Goal: Task Accomplishment & Management: Use online tool/utility

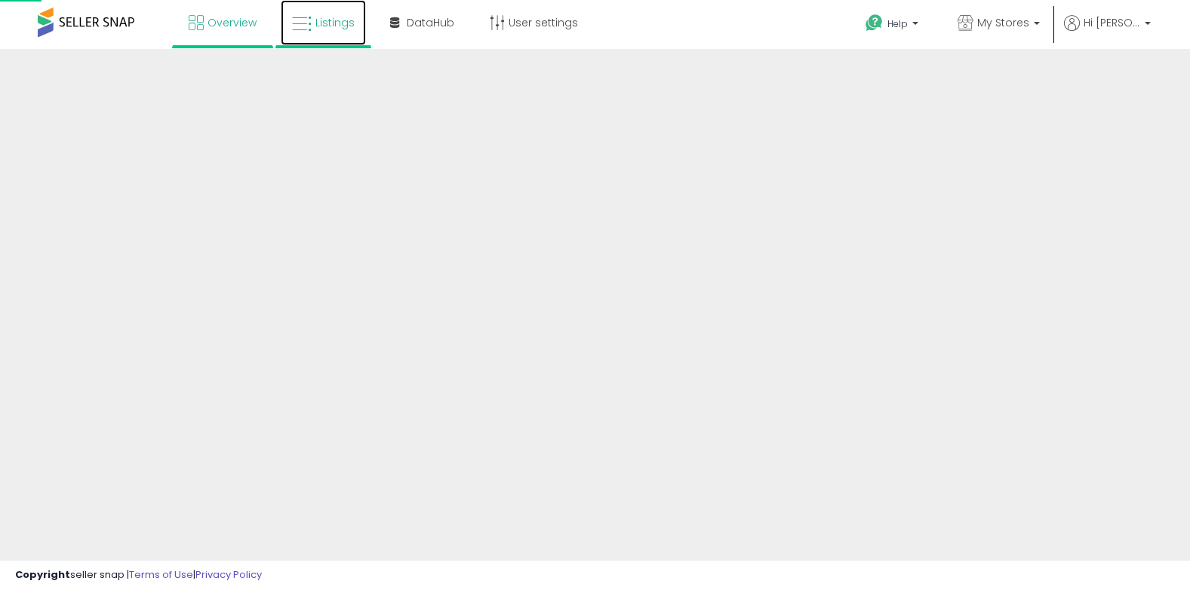
click at [342, 20] on span "Listings" at bounding box center [335, 22] width 39 height 15
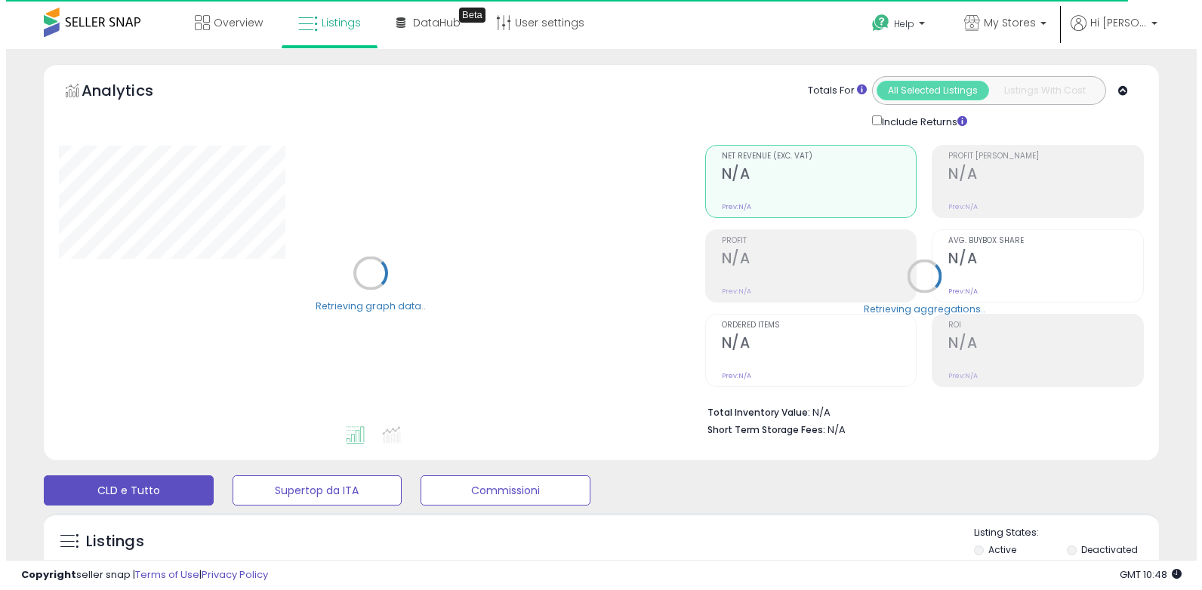
scroll to position [226, 0]
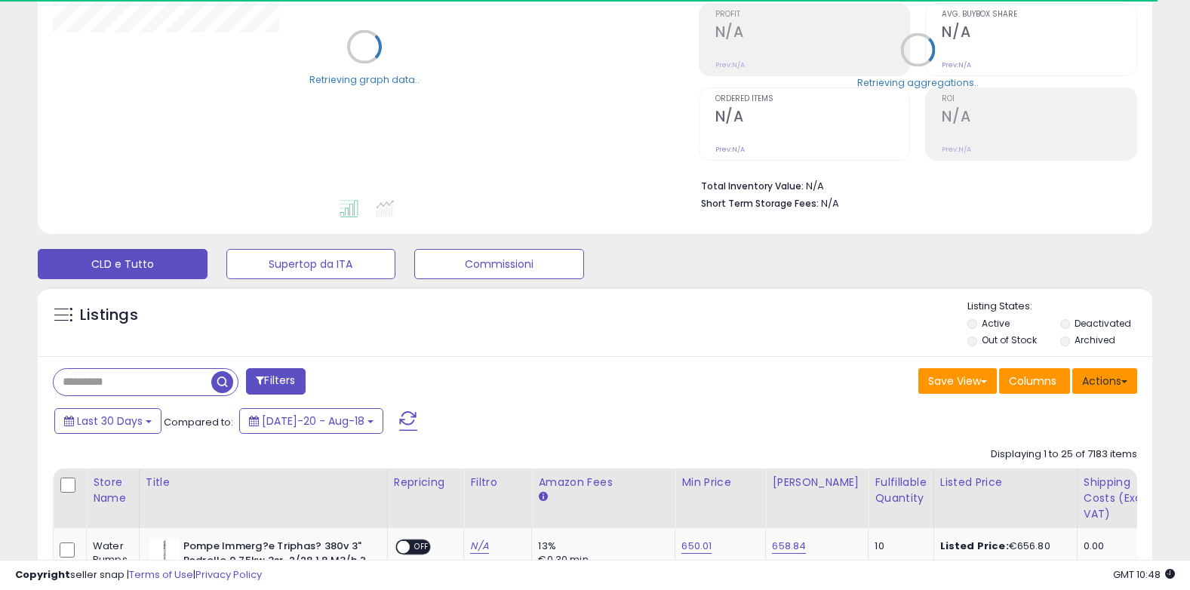
click at [1107, 374] on button "Actions" at bounding box center [1105, 381] width 65 height 26
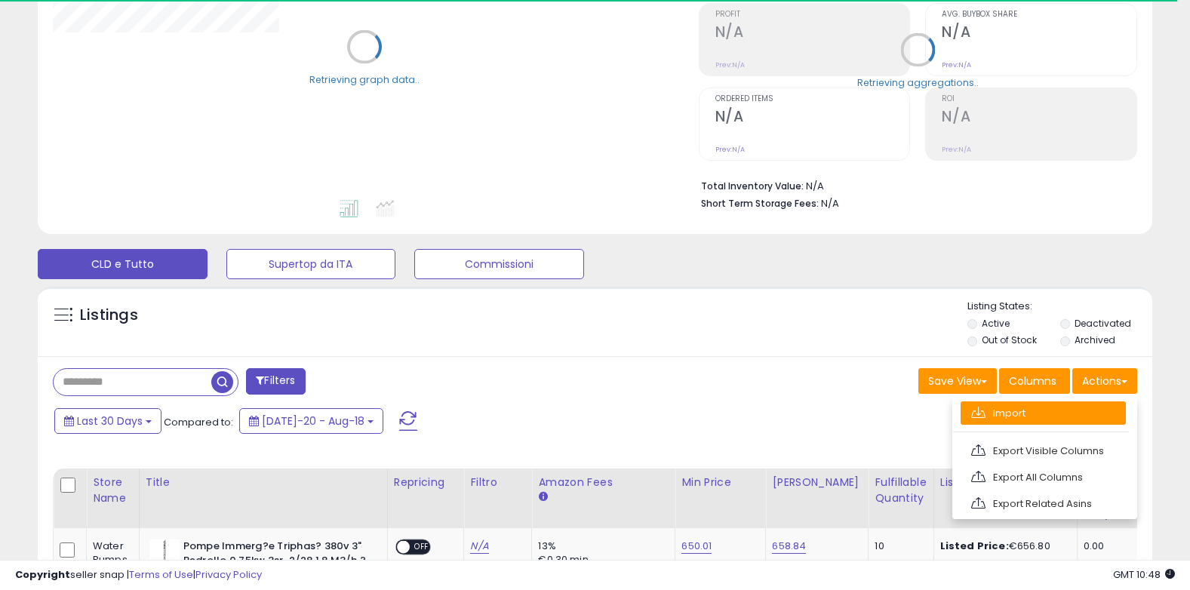
click at [1039, 420] on link "Import" at bounding box center [1043, 413] width 165 height 23
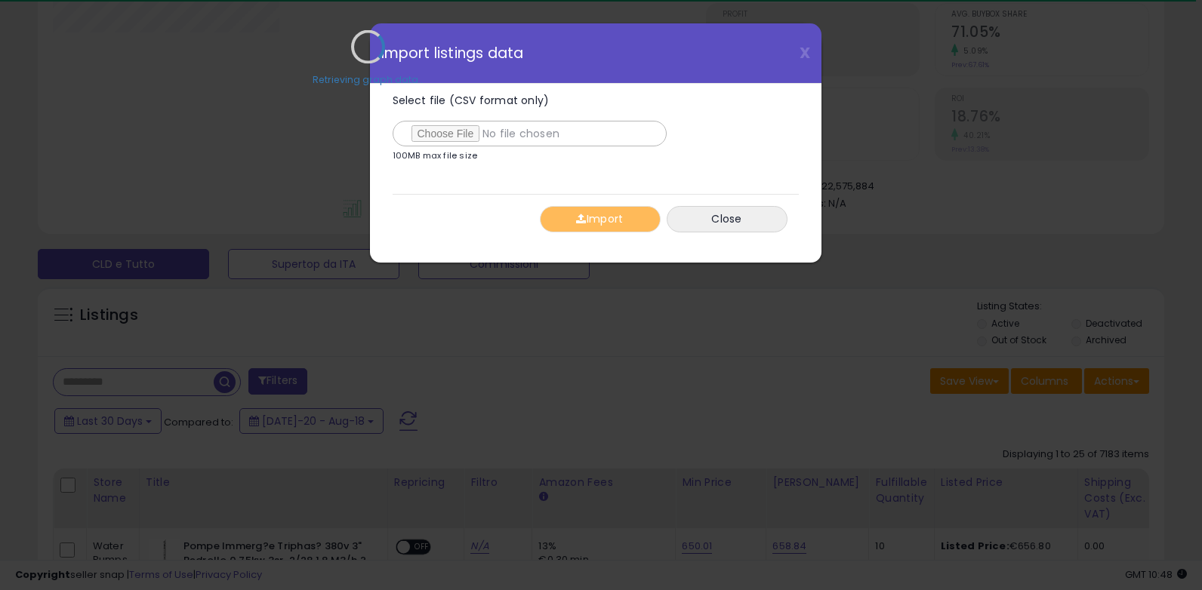
click at [433, 131] on div "Retrieving graph data.." at bounding box center [368, 57] width 653 height 309
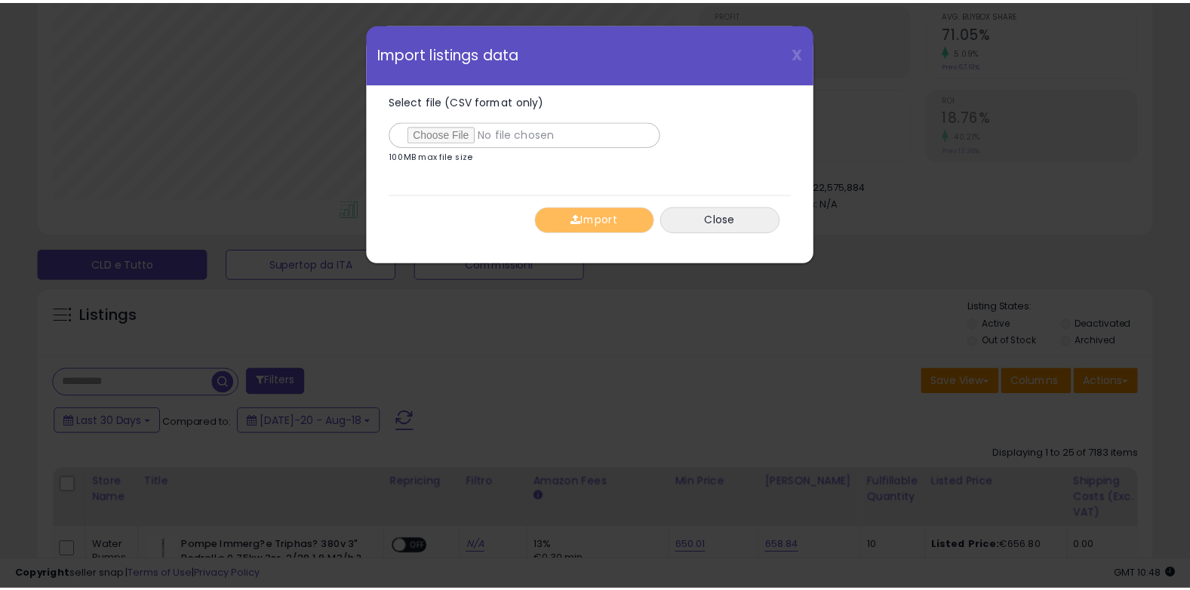
scroll to position [309, 652]
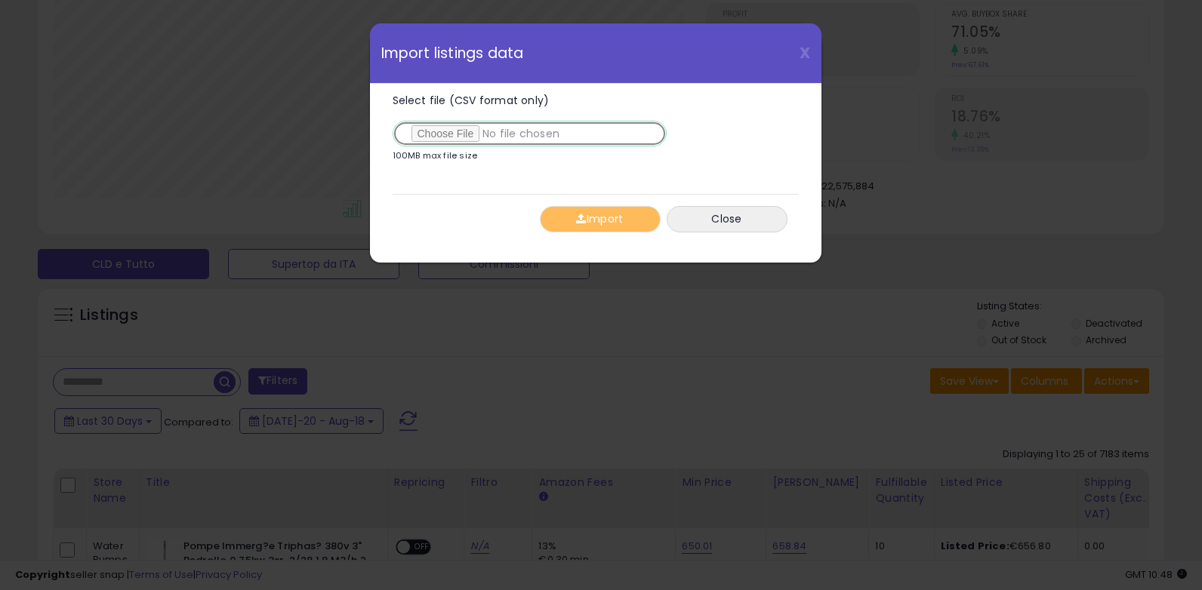
click at [453, 134] on input "Select file (CSV format only)" at bounding box center [530, 134] width 274 height 26
type input "**********"
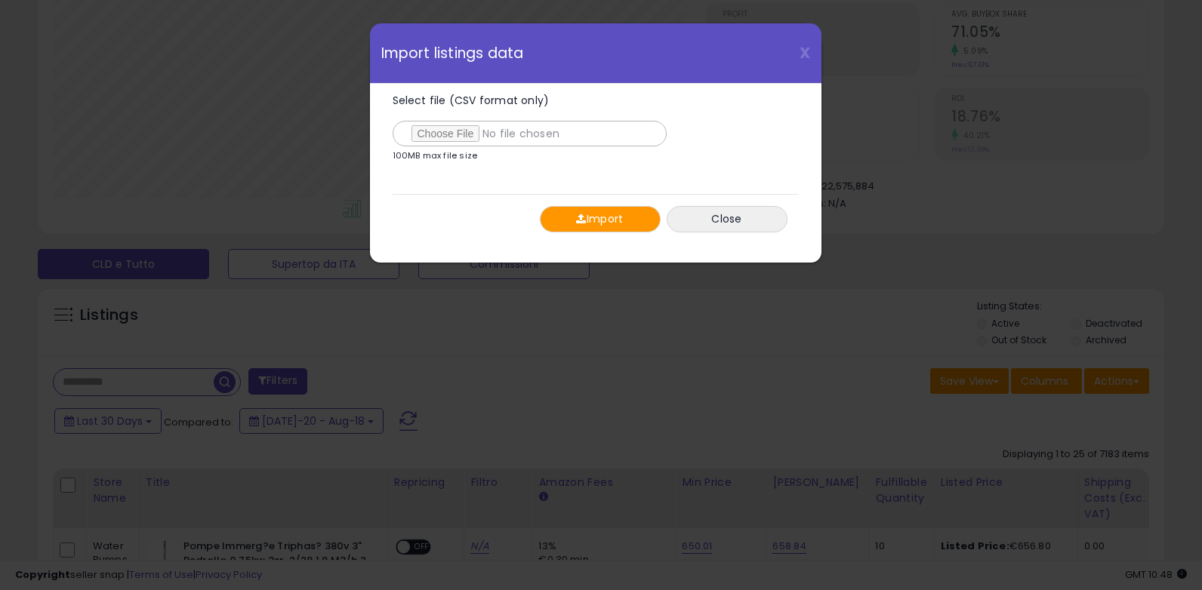
click at [616, 223] on button "Import" at bounding box center [600, 219] width 121 height 26
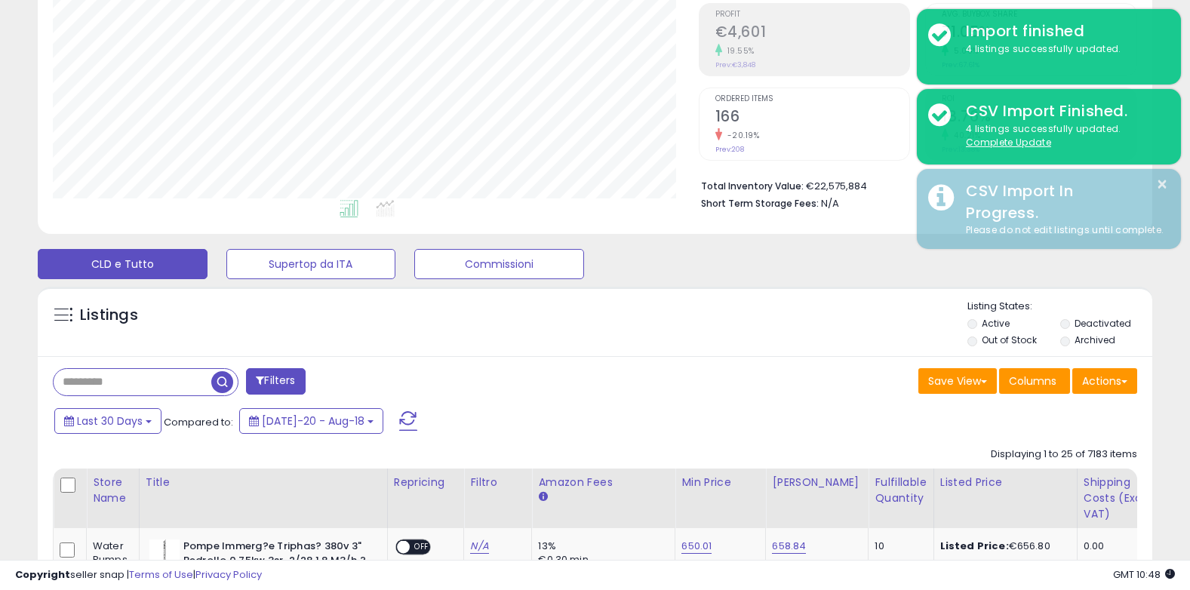
scroll to position [0, 0]
